Goal: Task Accomplishment & Management: Use online tool/utility

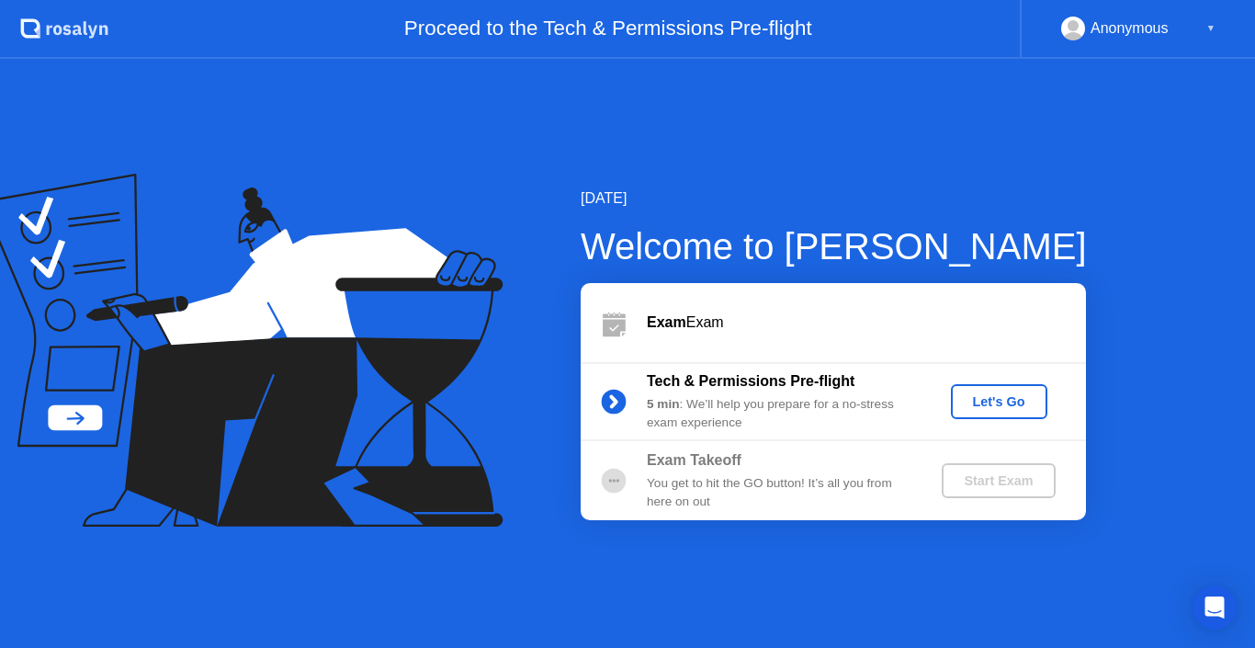
click at [1018, 409] on div "Let's Go" at bounding box center [999, 401] width 82 height 15
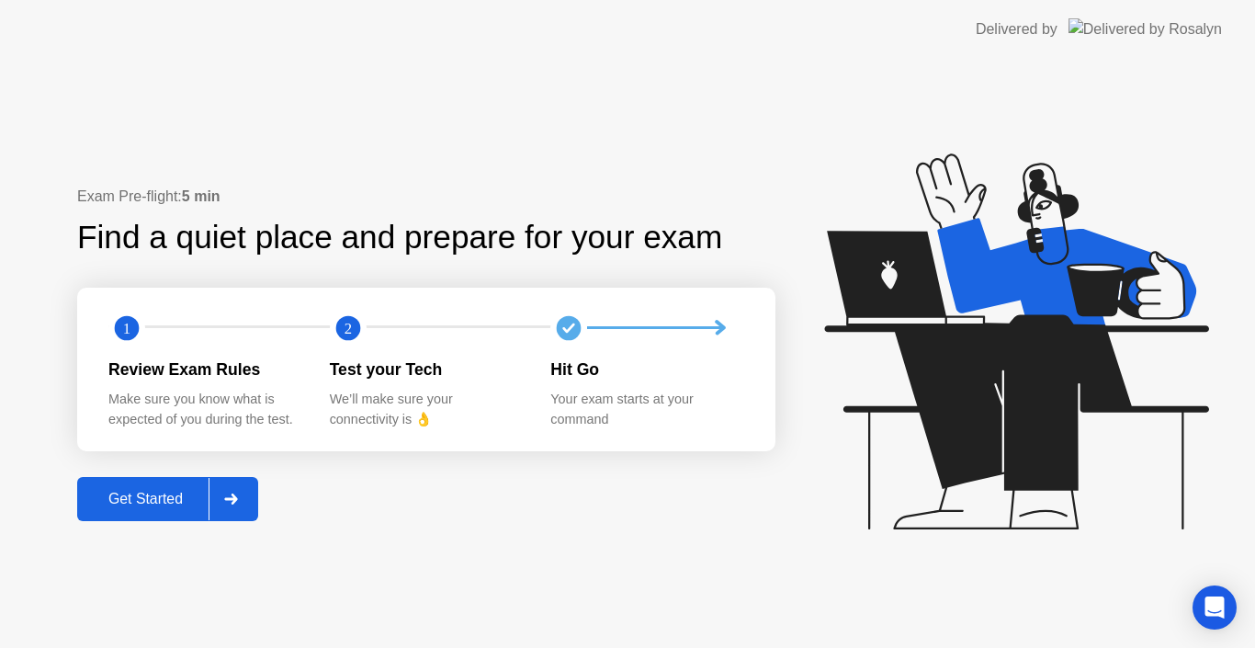
click at [157, 493] on div "Get Started" at bounding box center [146, 499] width 126 height 17
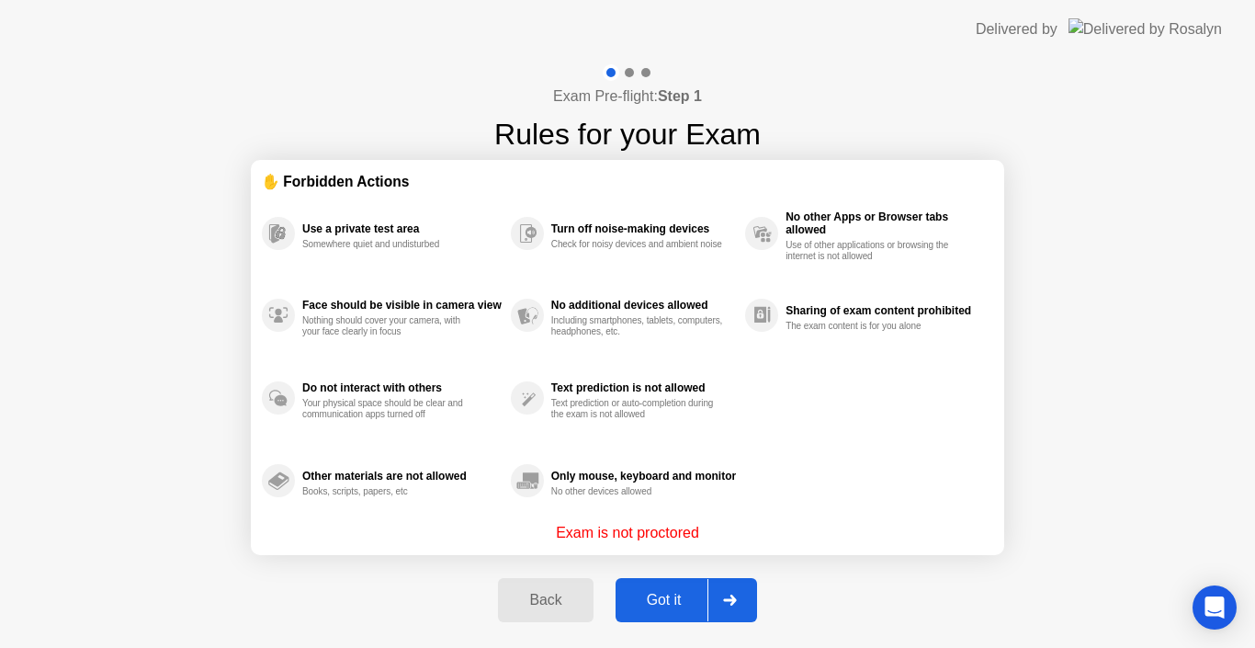
click at [678, 598] on div "Got it" at bounding box center [664, 600] width 86 height 17
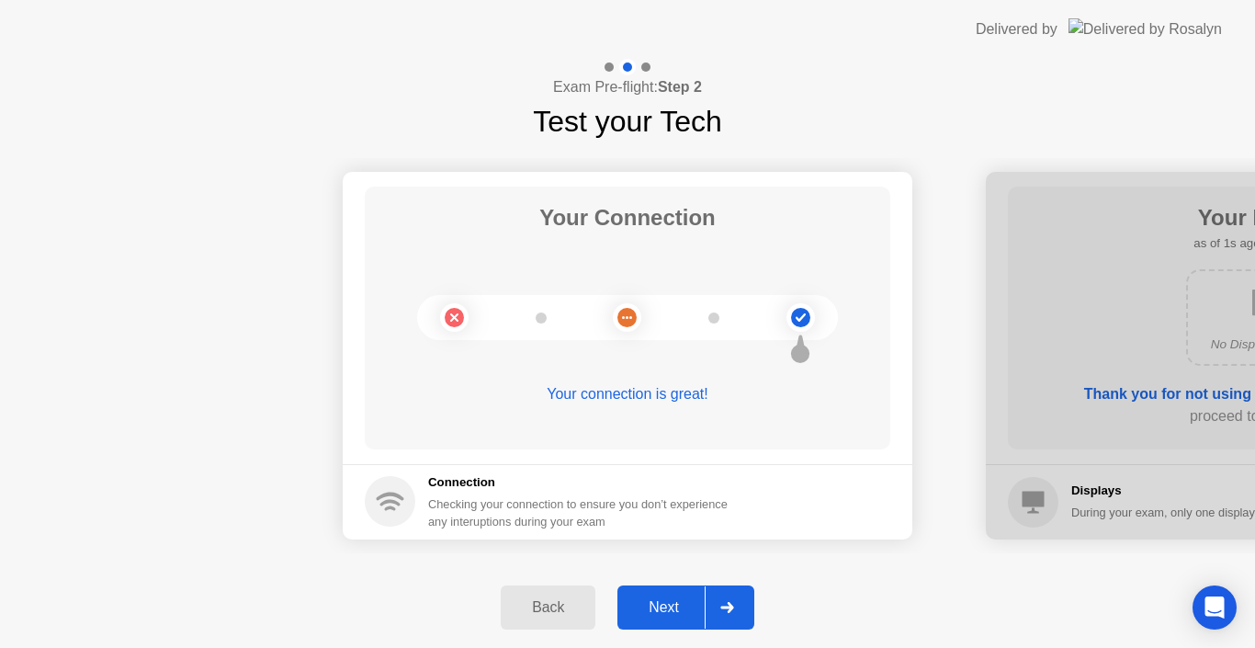
click at [684, 615] on div "Next" at bounding box center [664, 607] width 82 height 17
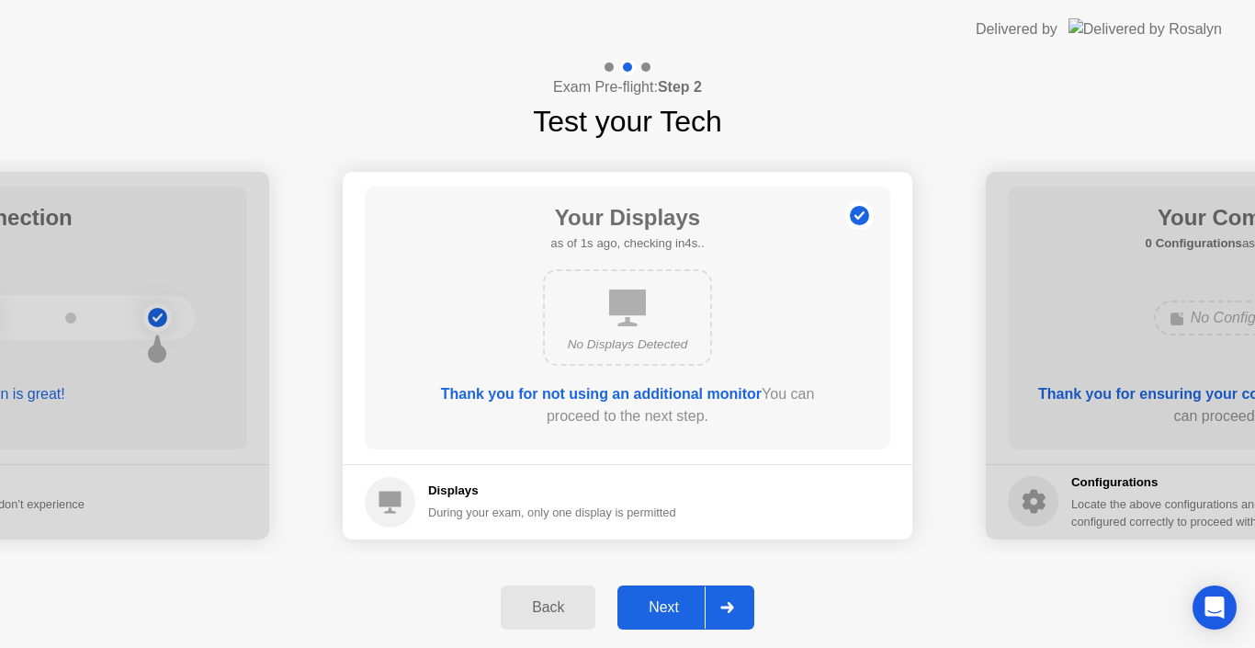
click at [684, 615] on div "Next" at bounding box center [664, 607] width 82 height 17
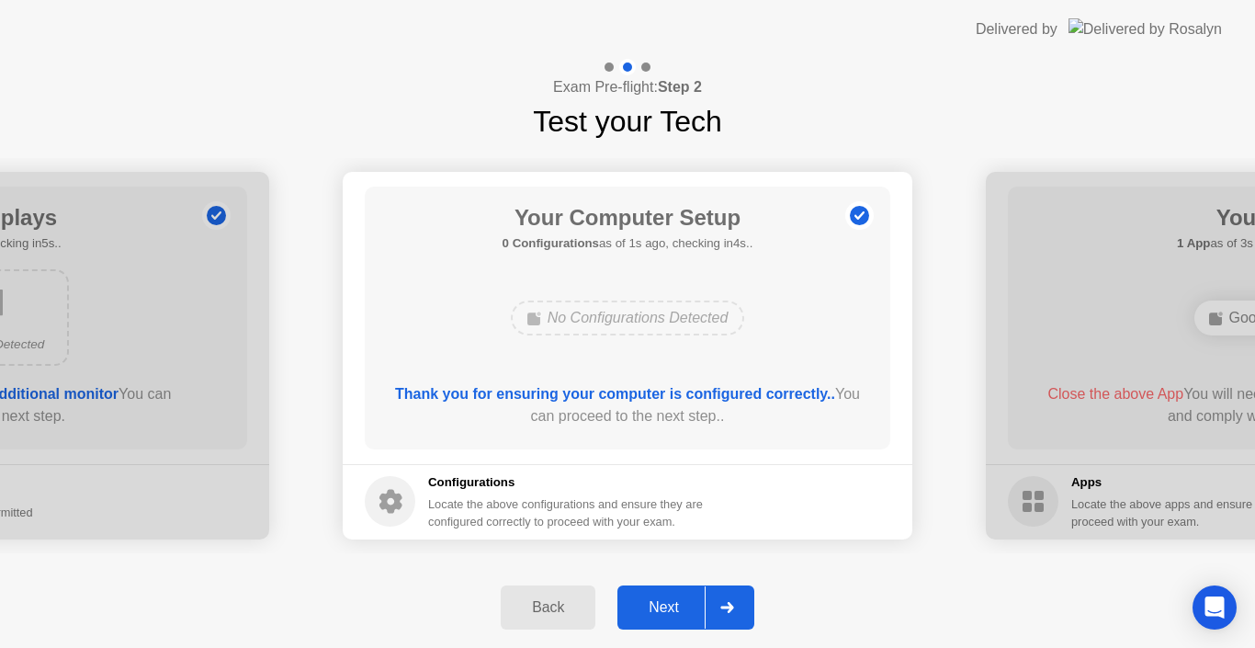
click at [684, 615] on div "Next" at bounding box center [664, 607] width 82 height 17
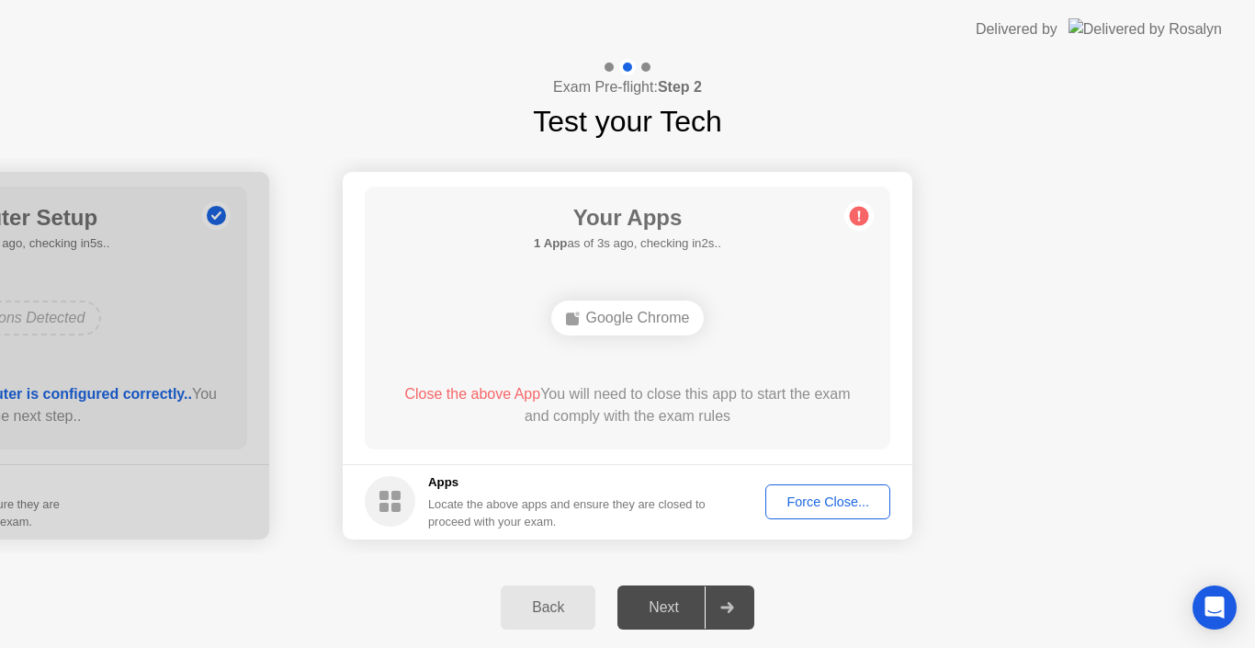
click at [681, 315] on div "Google Chrome" at bounding box center [627, 317] width 153 height 35
click at [818, 502] on div "Force Close..." at bounding box center [828, 501] width 112 height 15
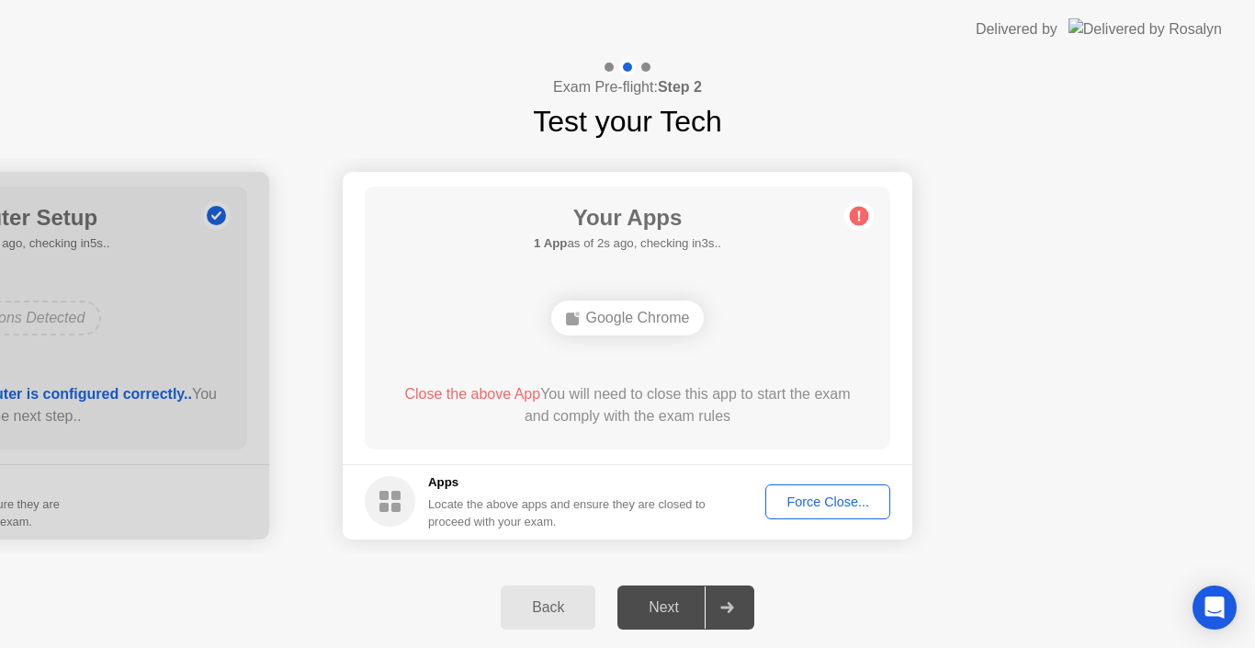
click at [865, 503] on div "Force Close..." at bounding box center [828, 501] width 112 height 15
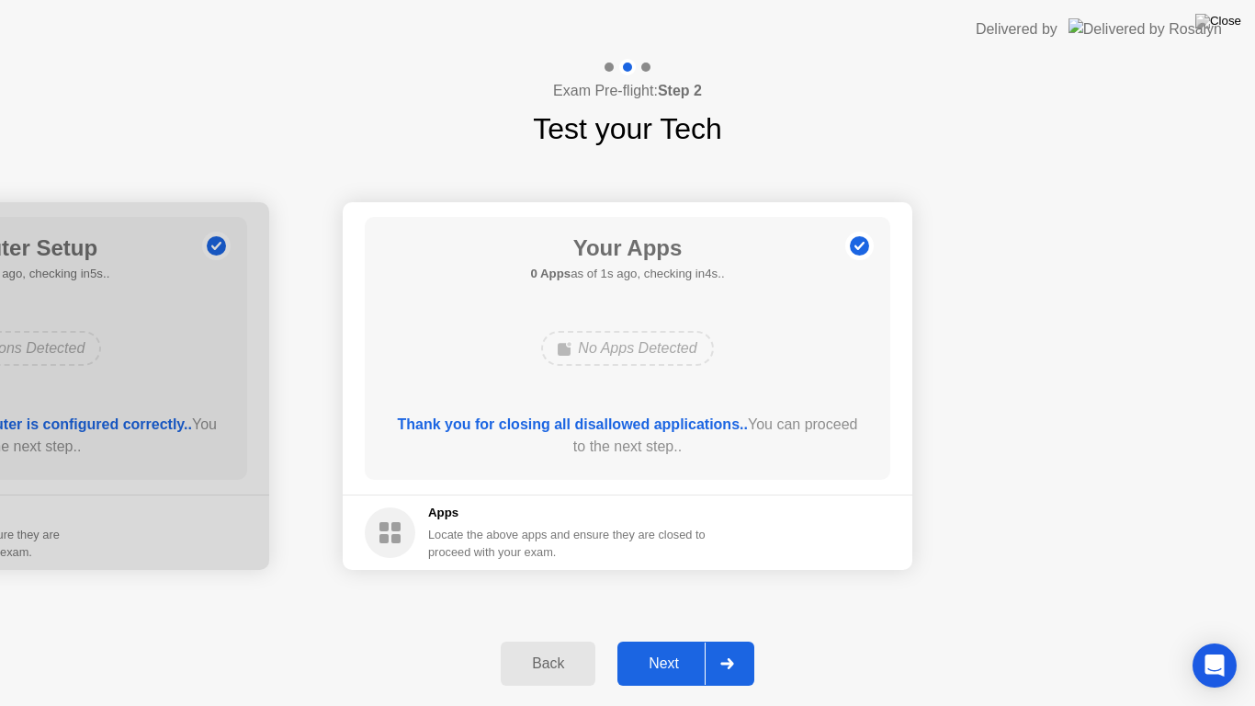
click at [673, 647] on div "Next" at bounding box center [664, 663] width 82 height 17
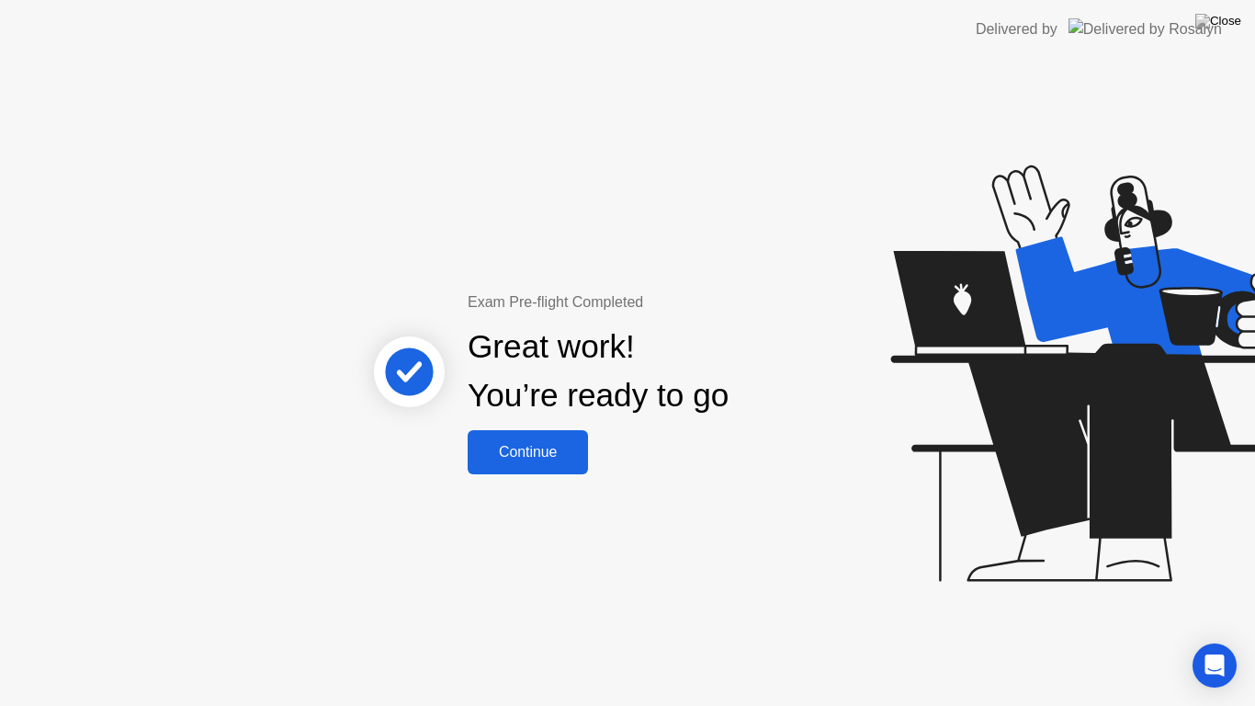
click at [573, 450] on div "Continue" at bounding box center [527, 452] width 109 height 17
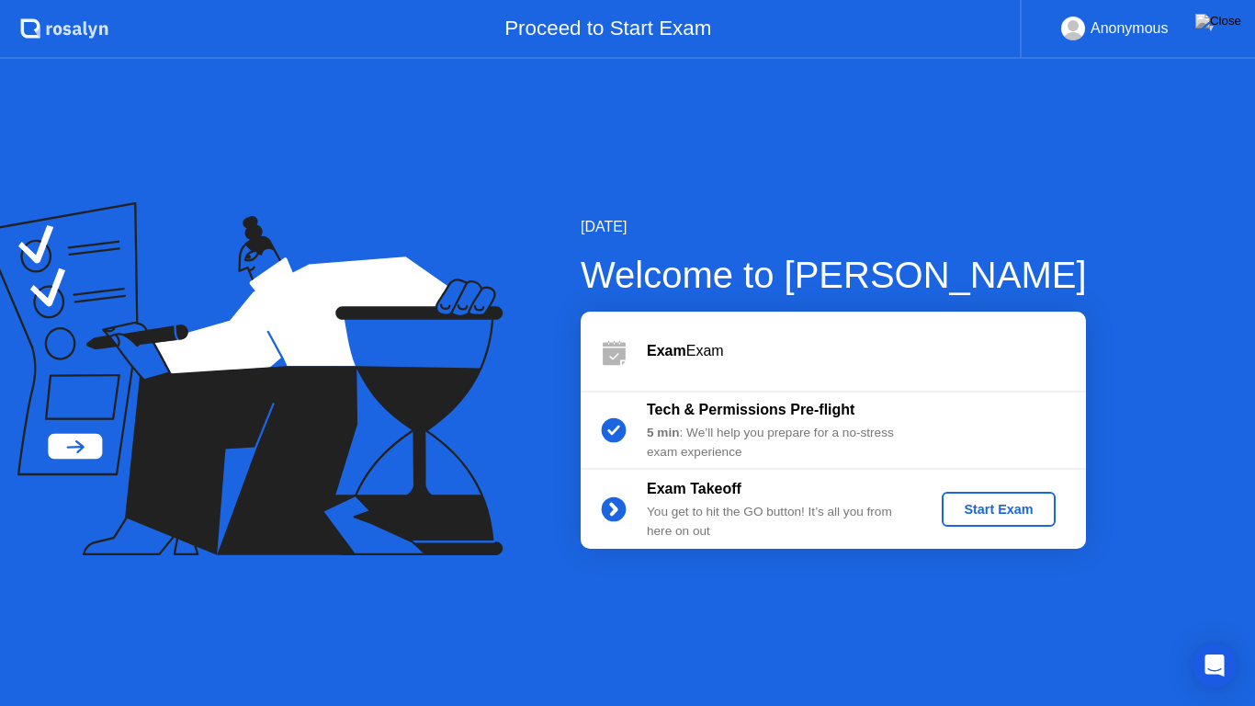
click at [964, 507] on div "Start Exam" at bounding box center [998, 509] width 98 height 15
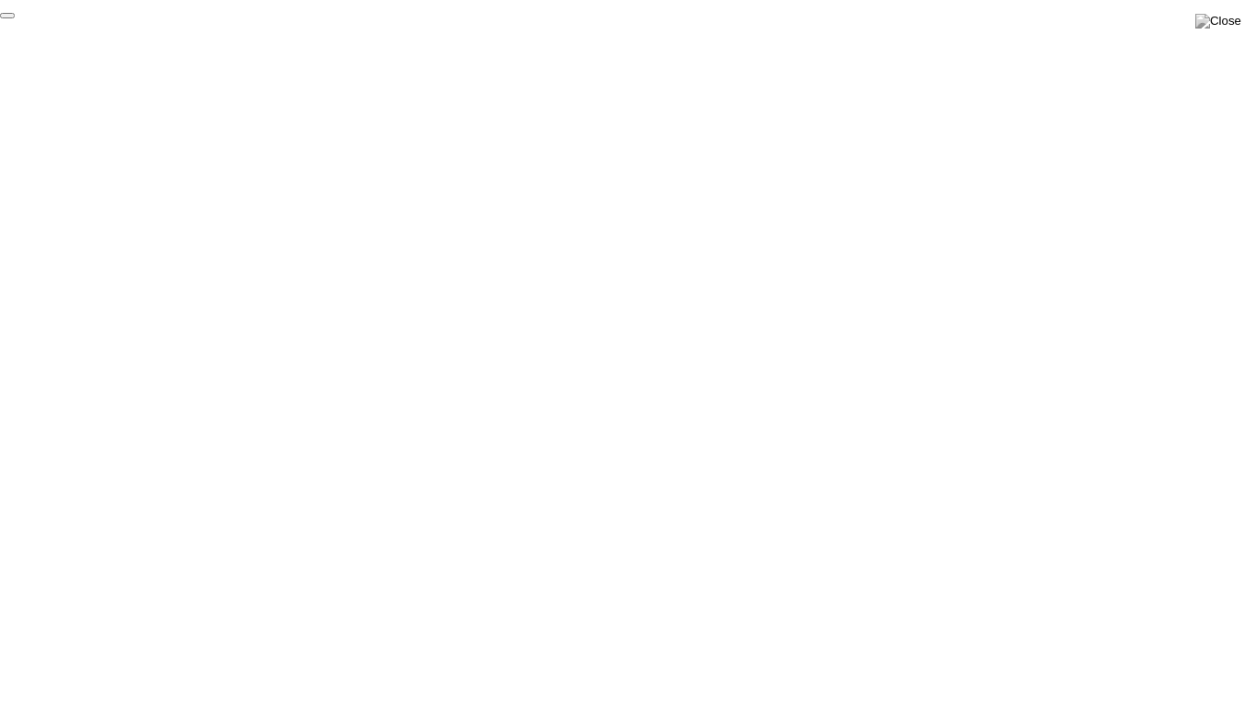
click at [15, 18] on button "End Proctoring Session" at bounding box center [7, 16] width 15 height 6
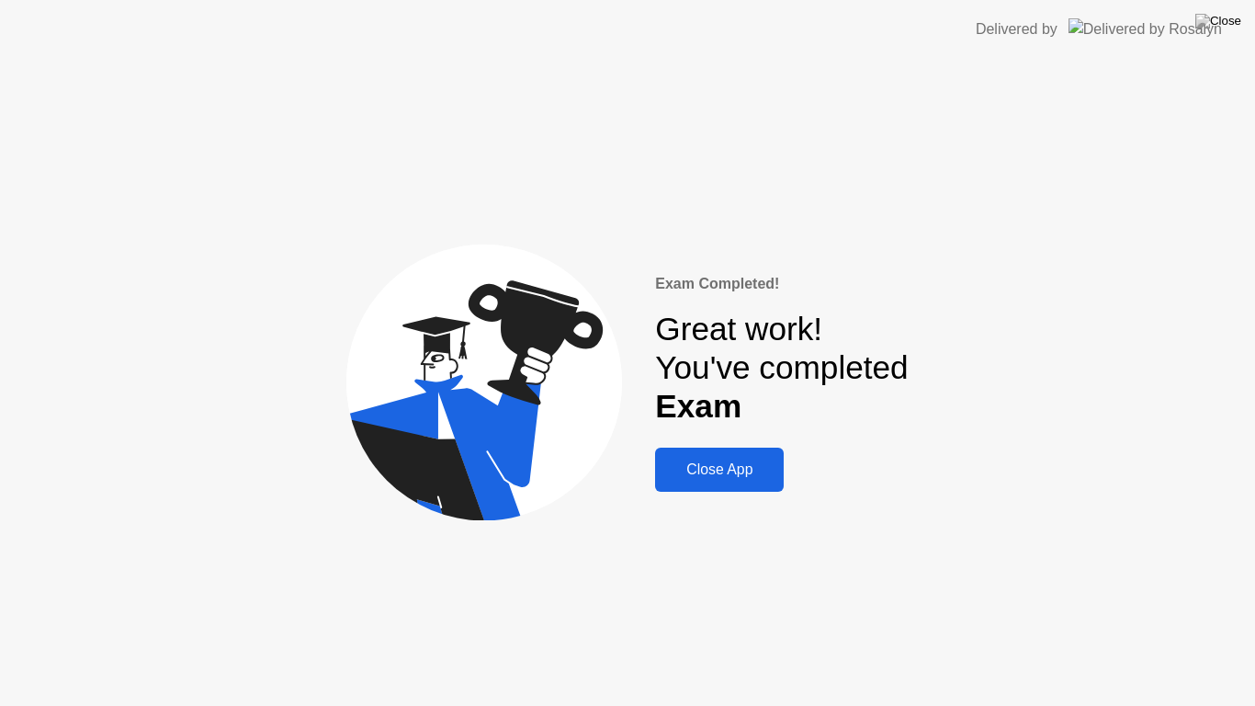
click at [700, 449] on button "Close App" at bounding box center [719, 469] width 129 height 44
